Goal: Information Seeking & Learning: Understand process/instructions

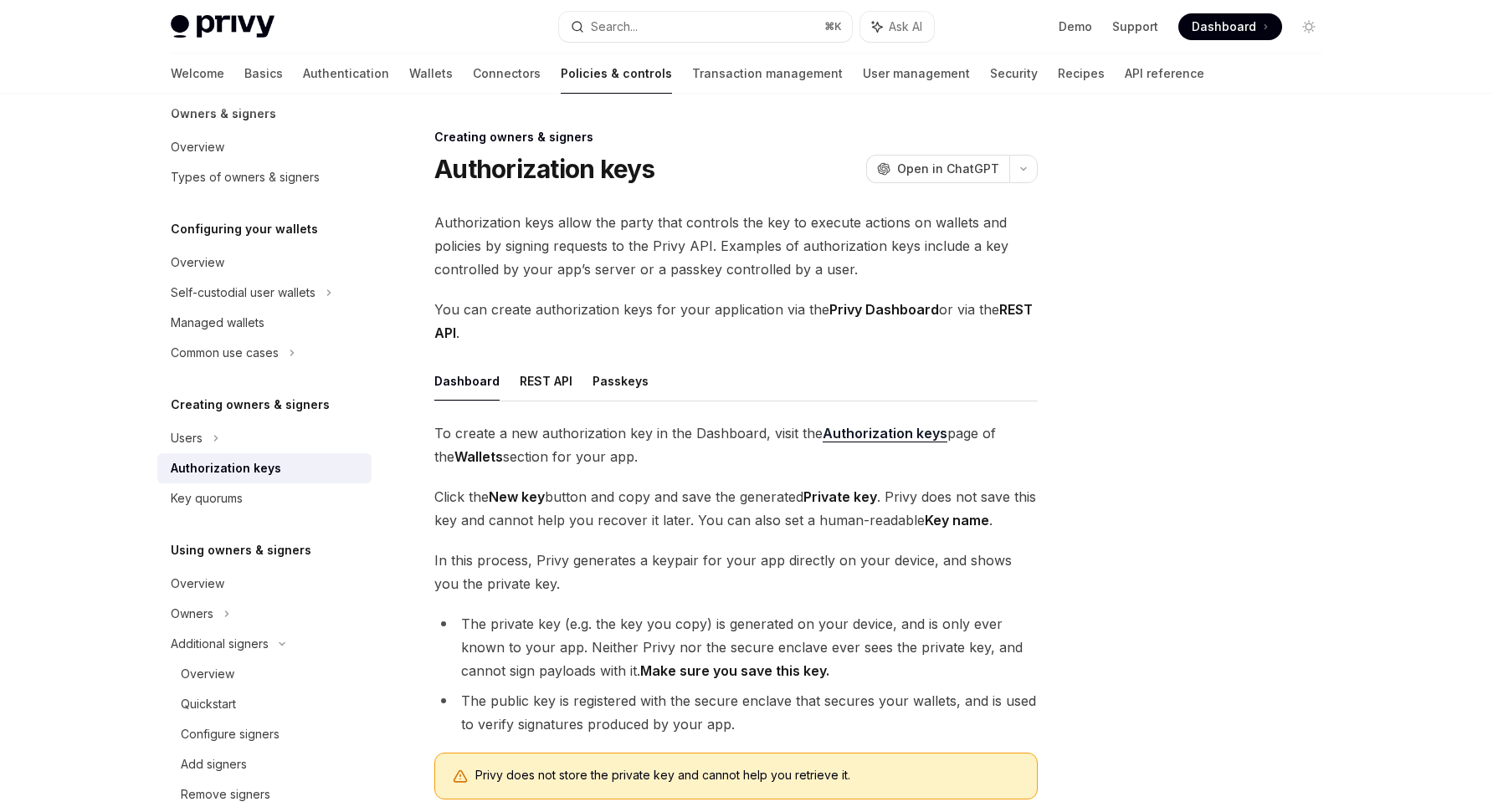
click at [609, 310] on span "You can create authorization keys for your application via the Privy Dashboard …" at bounding box center [735, 321] width 603 height 47
click at [872, 268] on span "Authorization keys allow the party that controls the key to execute actions on …" at bounding box center [735, 246] width 603 height 70
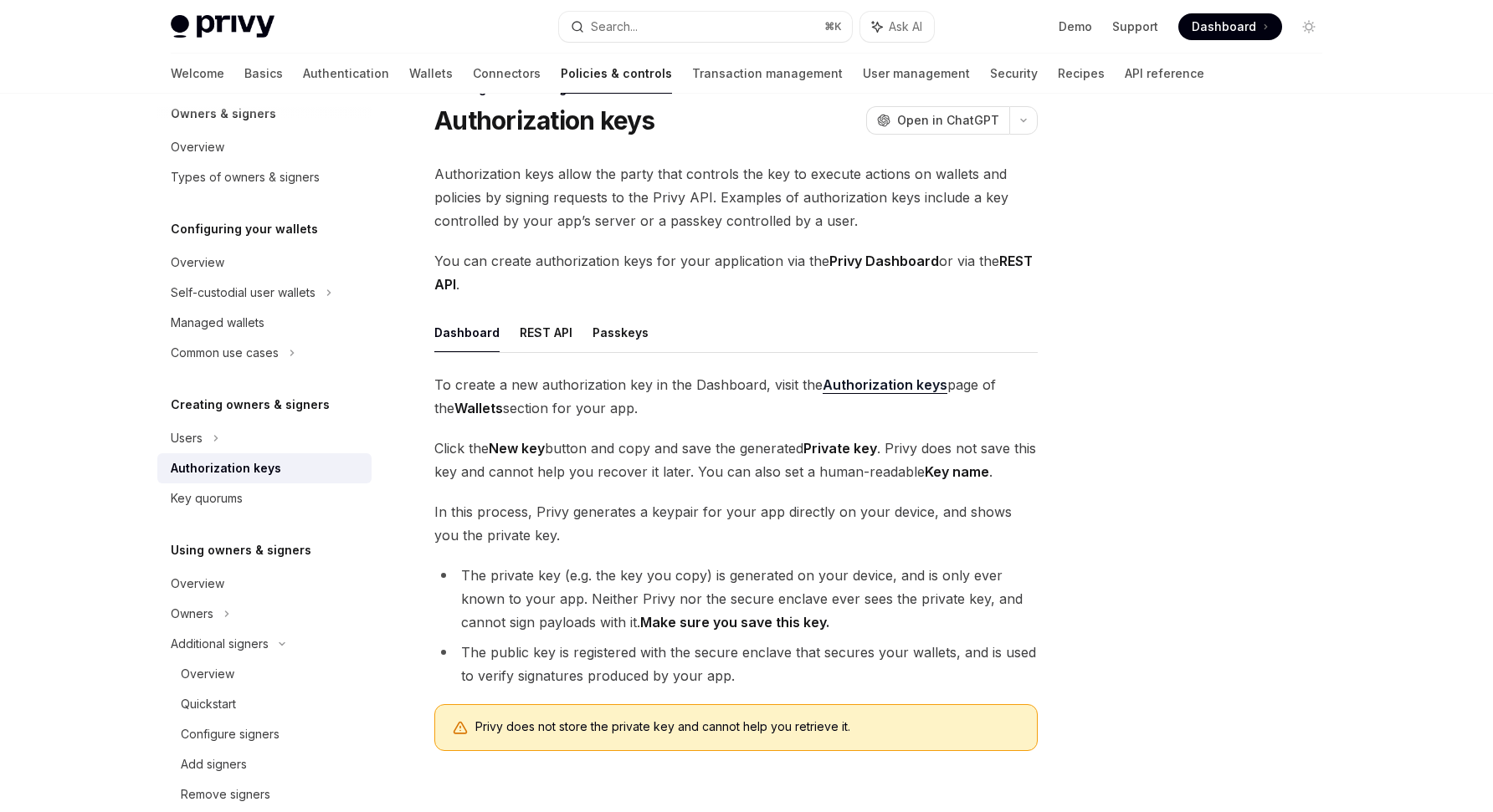
scroll to position [53, 0]
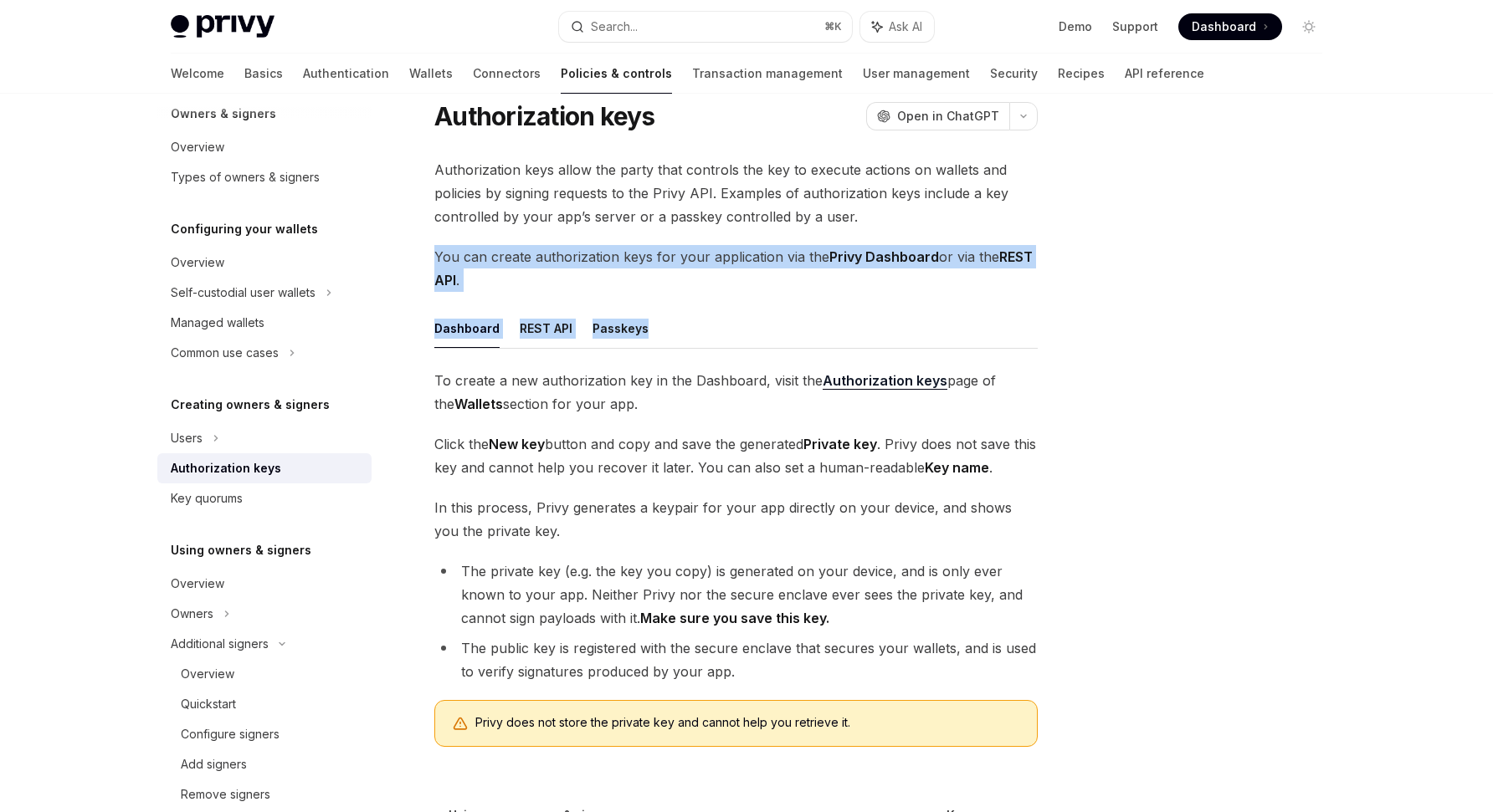
drag, startPoint x: 831, startPoint y: 236, endPoint x: 826, endPoint y: 342, distance: 106.1
click at [828, 341] on div "Authorization keys allow the party that controls the key to execute actions on …" at bounding box center [735, 459] width 603 height 603
drag, startPoint x: 661, startPoint y: 404, endPoint x: 665, endPoint y: 244, distance: 160.0
click at [665, 244] on div "Authorization keys allow the party that controls the key to execute actions on …" at bounding box center [735, 459] width 603 height 603
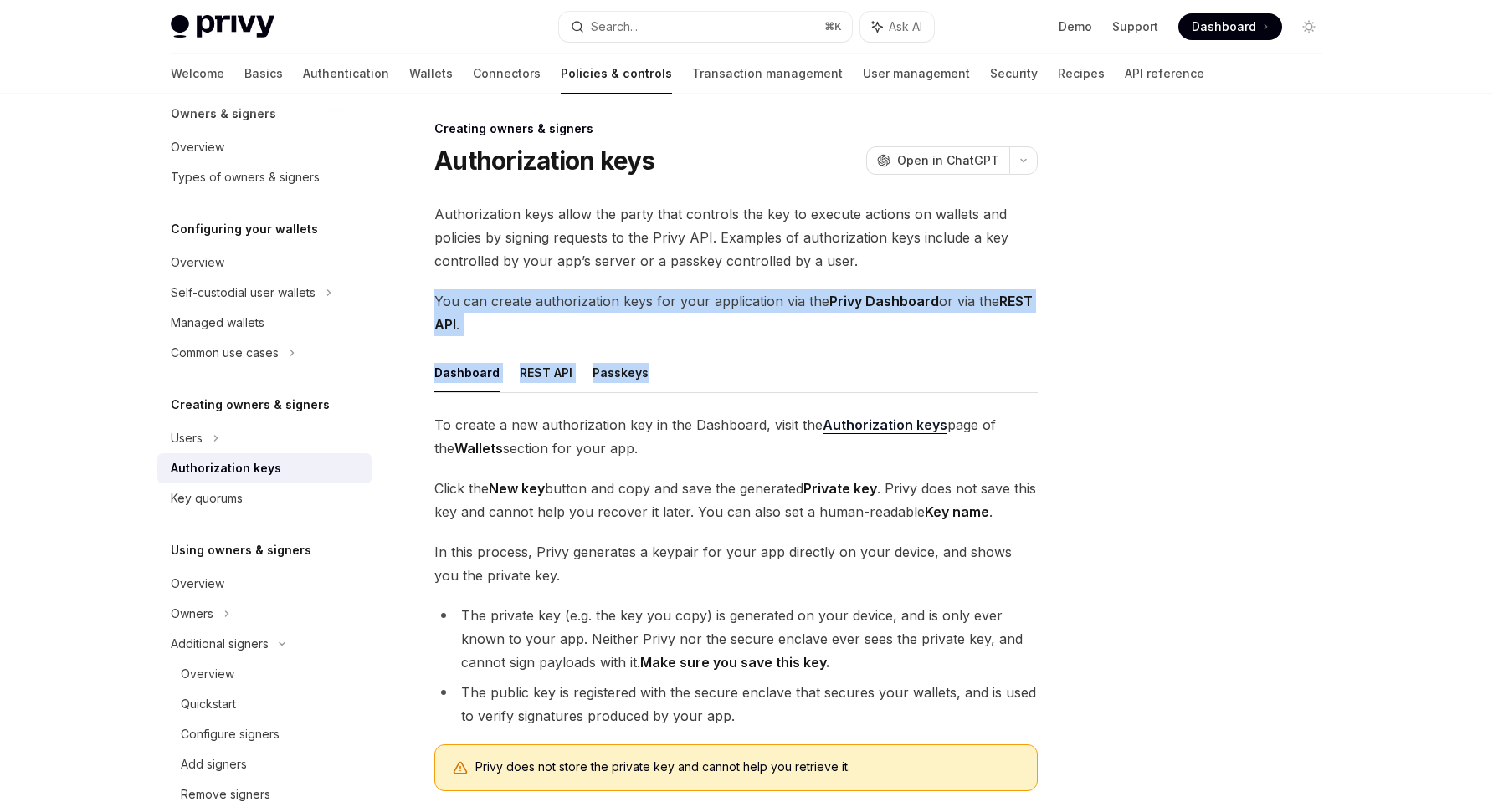
scroll to position [0, 0]
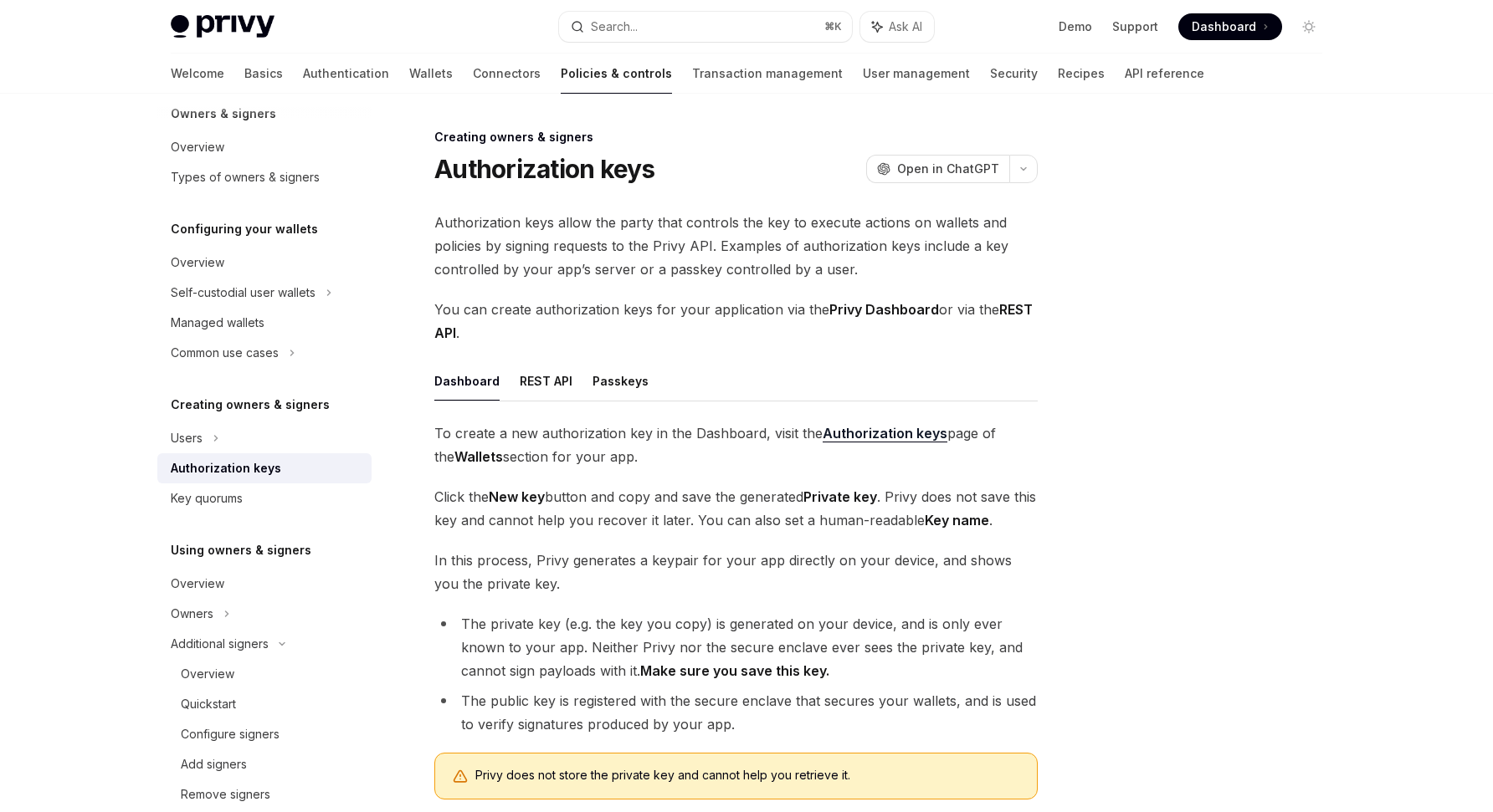
click at [871, 279] on span "Authorization keys allow the party that controls the key to execute actions on …" at bounding box center [735, 246] width 603 height 70
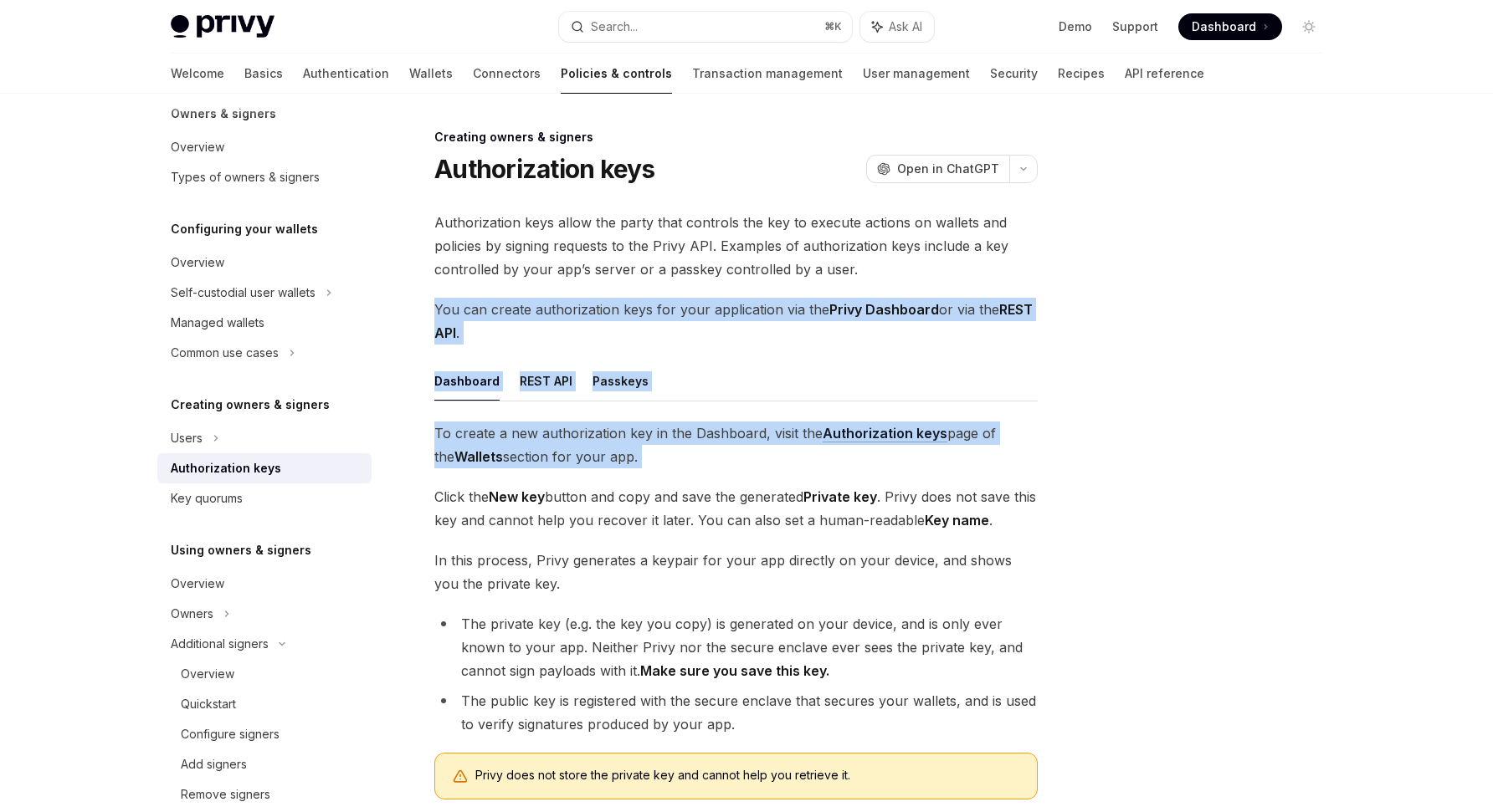
drag, startPoint x: 863, startPoint y: 284, endPoint x: 722, endPoint y: 468, distance: 231.8
click at [722, 469] on div "Authorization keys allow the party that controls the key to execute actions on …" at bounding box center [735, 512] width 603 height 603
click at [707, 460] on span "To create a new authorization key in the Dashboard, visit the Authorization key…" at bounding box center [735, 445] width 603 height 47
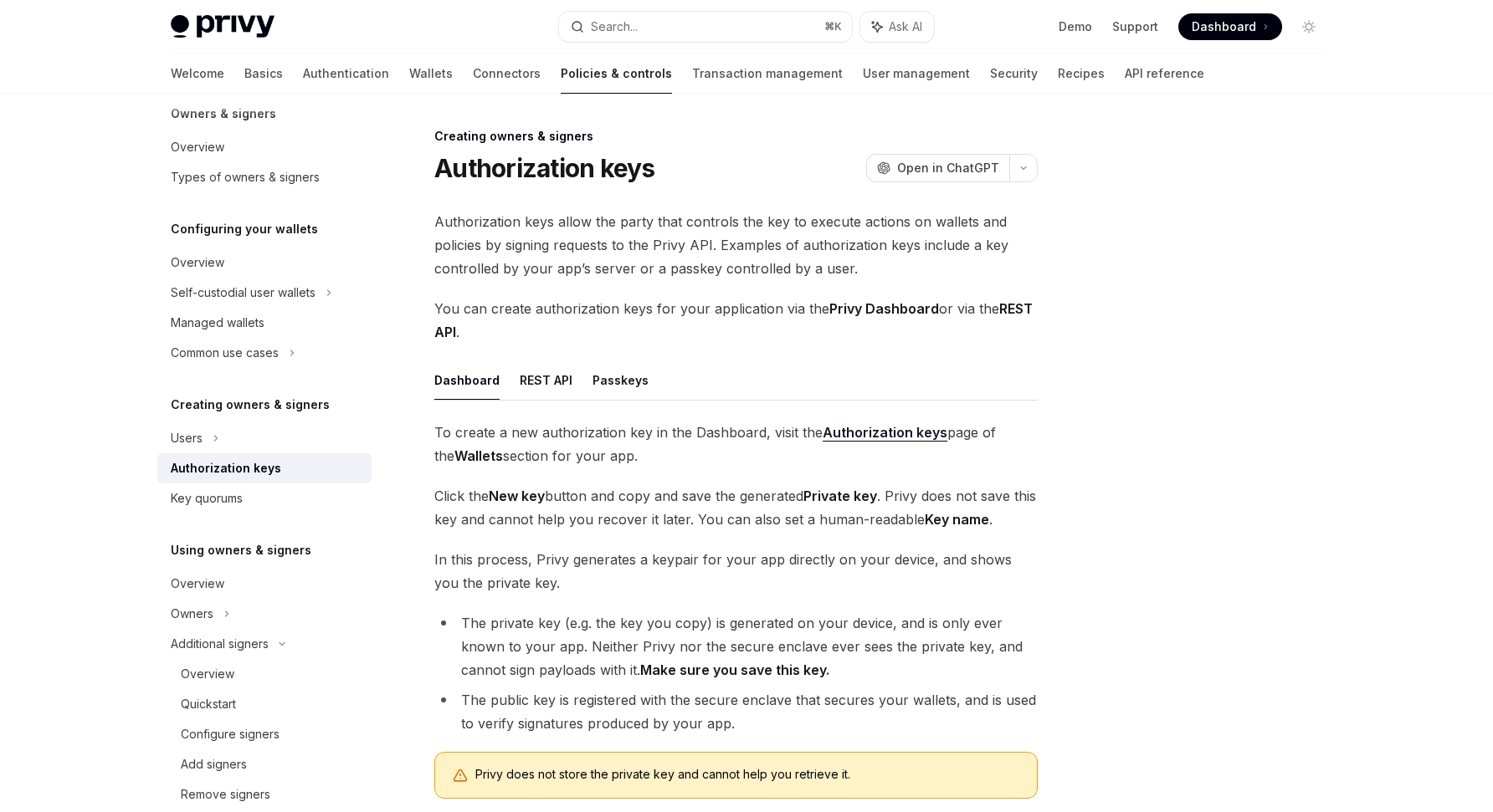
scroll to position [24, 0]
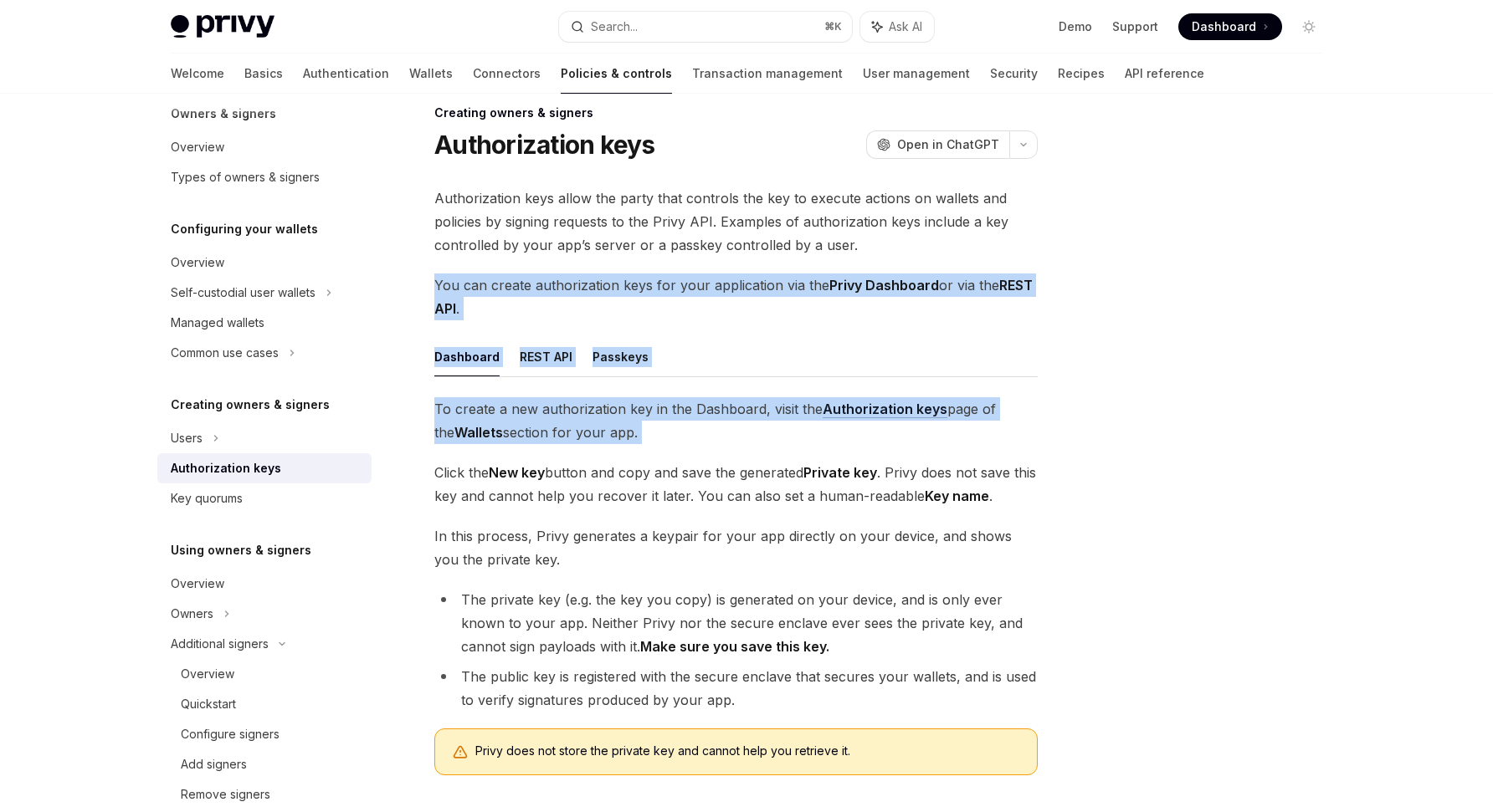
drag, startPoint x: 594, startPoint y: 270, endPoint x: 572, endPoint y: 454, distance: 185.3
click at [573, 455] on div "Authorization keys allow the party that controls the key to execute actions on …" at bounding box center [735, 487] width 603 height 603
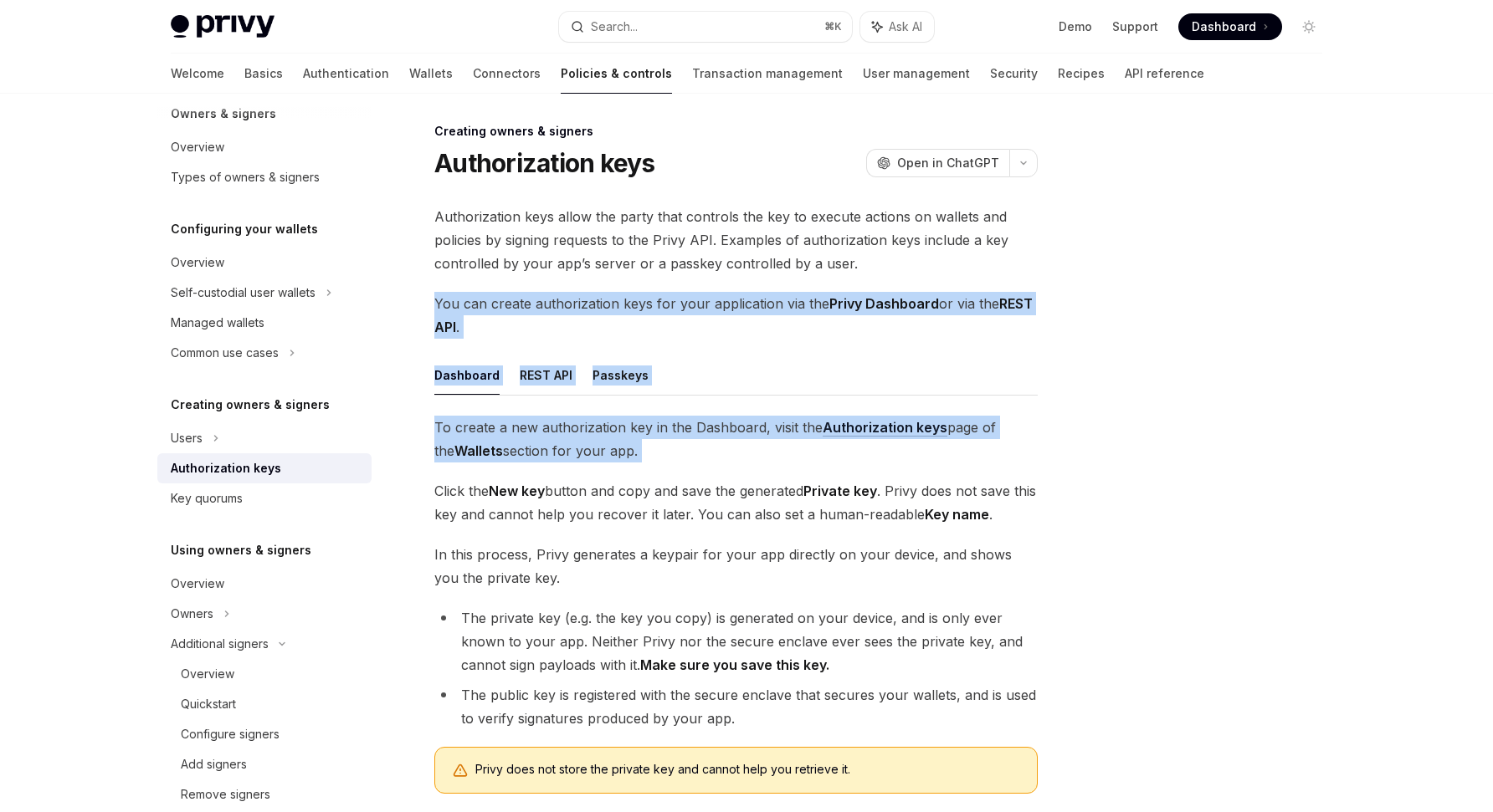
scroll to position [0, 0]
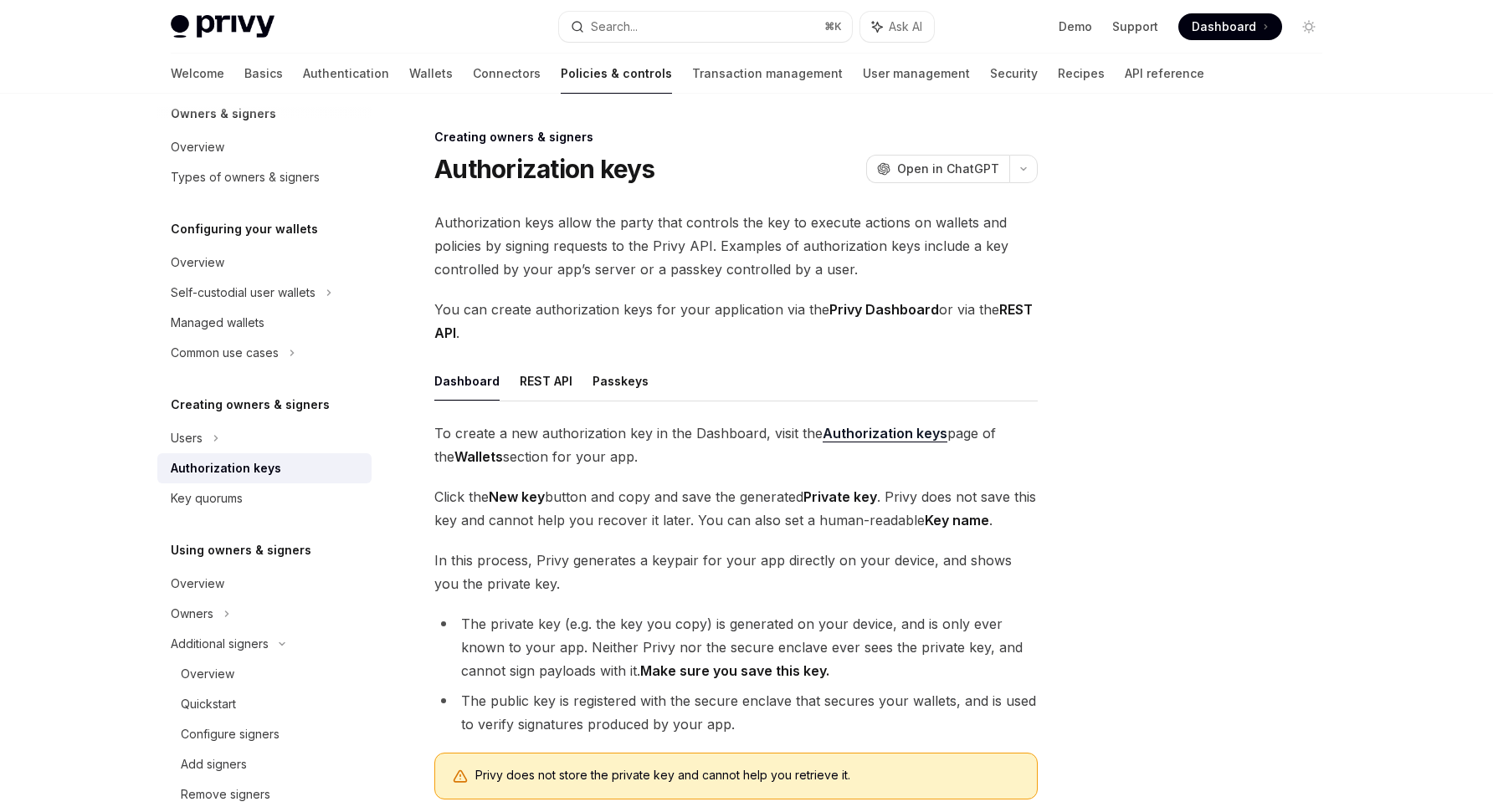
click at [862, 274] on span "Authorization keys allow the party that controls the key to execute actions on …" at bounding box center [735, 246] width 603 height 70
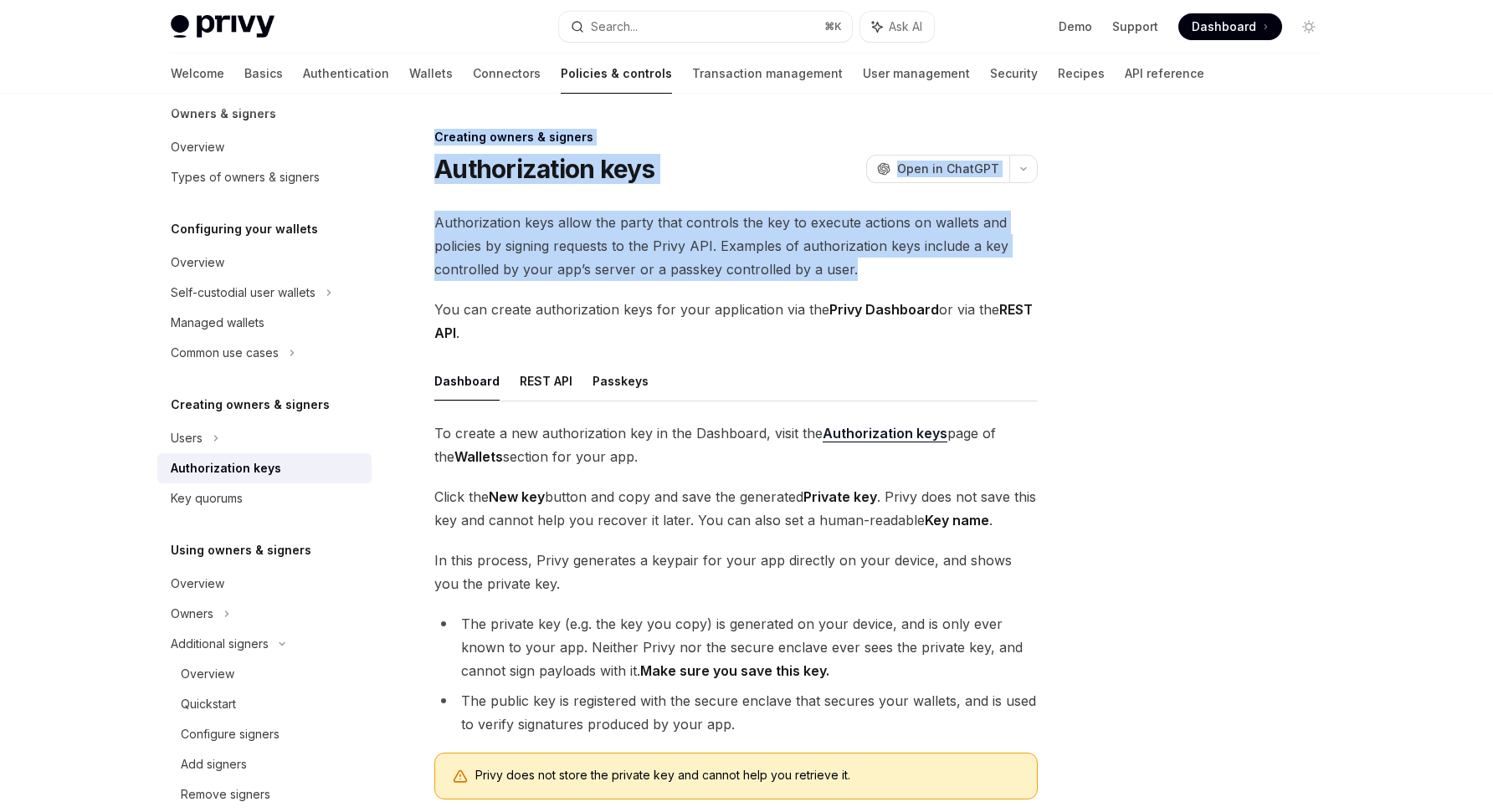
drag, startPoint x: 862, startPoint y: 274, endPoint x: 837, endPoint y: 110, distance: 165.9
click at [837, 110] on div "Creating owners & signers Authorization keys OpenAI Open in ChatGPT OpenAI Open…" at bounding box center [746, 578] width 1178 height 968
click at [861, 269] on span "Authorization keys allow the party that controls the key to execute actions on …" at bounding box center [735, 246] width 603 height 70
drag, startPoint x: 866, startPoint y: 269, endPoint x: 865, endPoint y: 116, distance: 153.0
click at [865, 116] on div "Creating owners & signers Authorization keys OpenAI Open in ChatGPT OpenAI Open…" at bounding box center [746, 578] width 1178 height 968
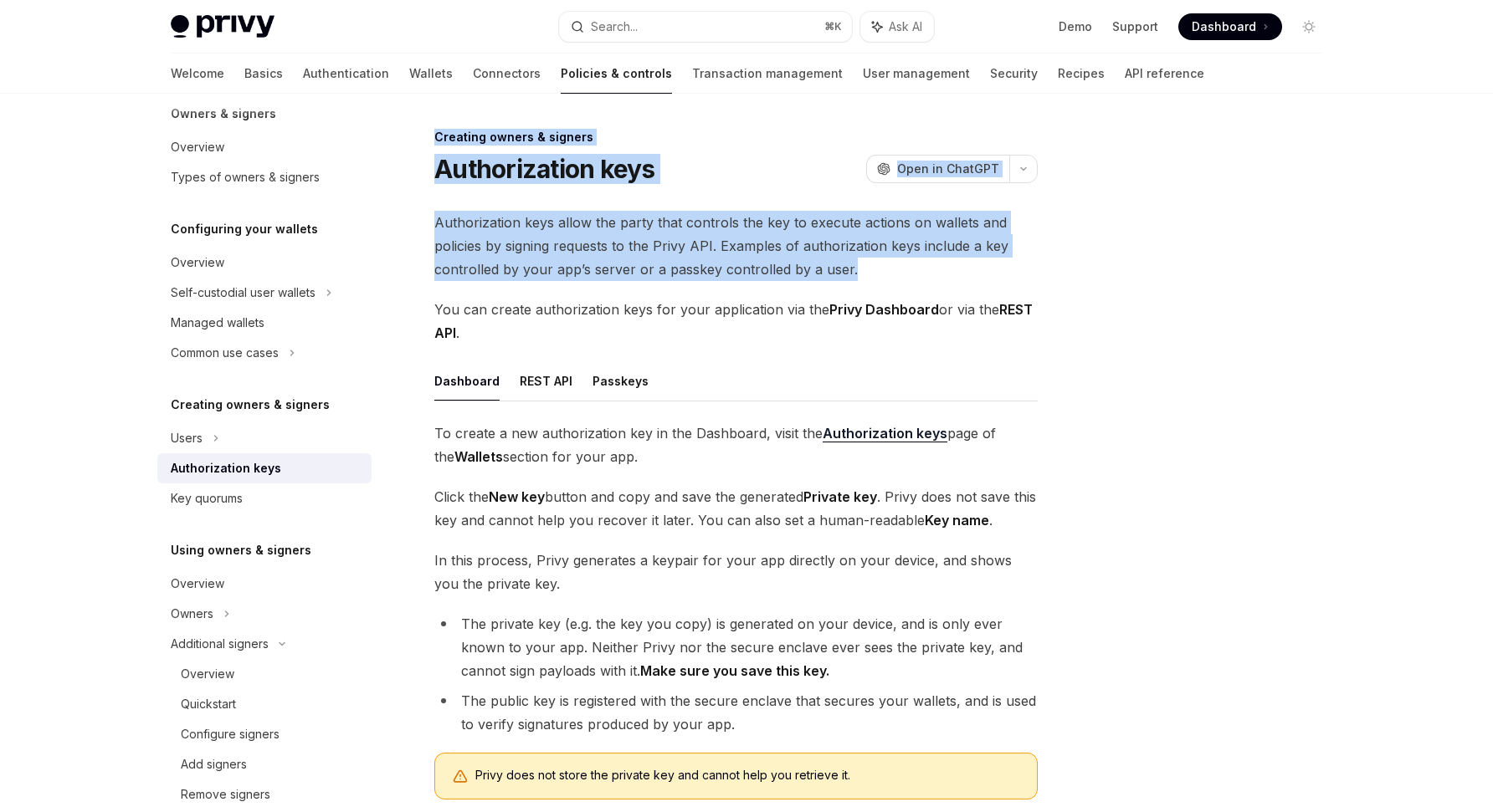
click at [868, 143] on div "Creating owners & signers" at bounding box center [735, 137] width 603 height 16
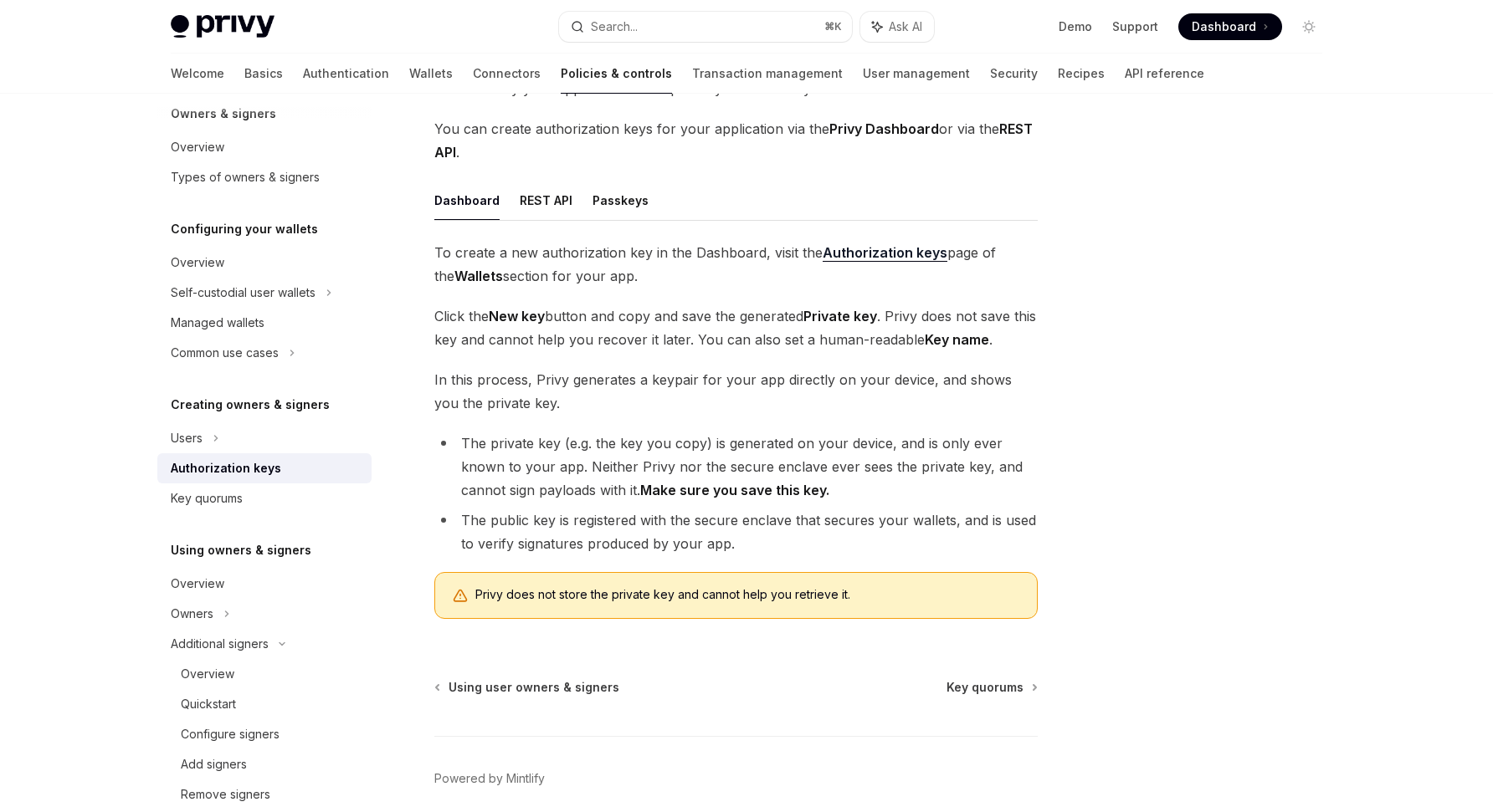
scroll to position [180, 0]
drag, startPoint x: 801, startPoint y: 109, endPoint x: 729, endPoint y: 281, distance: 186.5
click at [729, 282] on div "Authorization keys allow the party that controls the key to execute actions on …" at bounding box center [735, 332] width 603 height 603
click at [779, 181] on ul "Dashboard REST API Passkeys" at bounding box center [735, 202] width 603 height 41
